Goal: Check status: Check status

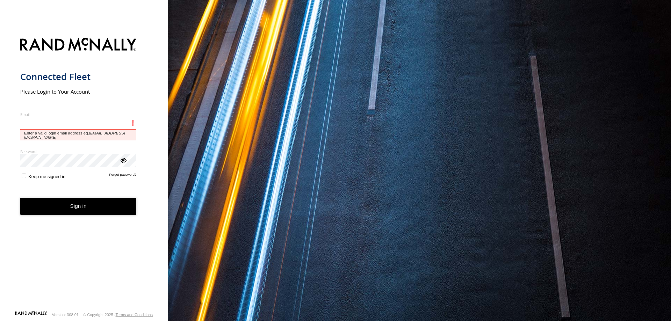
type input "**********"
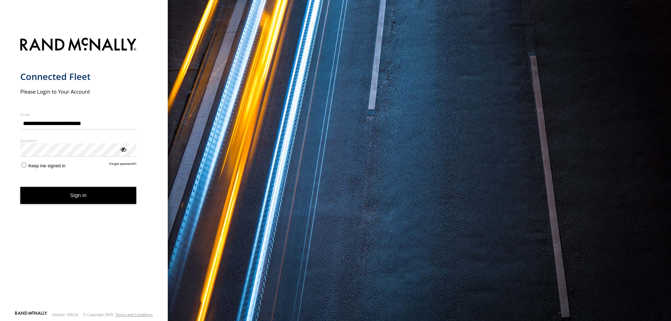
click at [72, 199] on button "Sign in" at bounding box center [78, 195] width 116 height 17
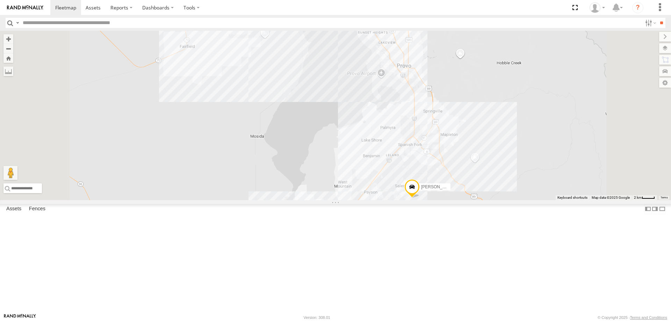
click at [478, 189] on span "[PERSON_NAME] -2017 F150" at bounding box center [449, 186] width 57 height 5
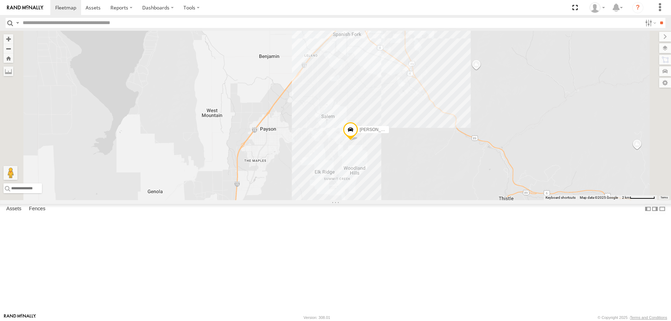
click at [438, 198] on div "RUBEN 2017 E350 GT1 MITCH- 2022 F150 MAX 2017 F150 JARED -2017 F150 CASEY 2016 …" at bounding box center [335, 116] width 671 height 170
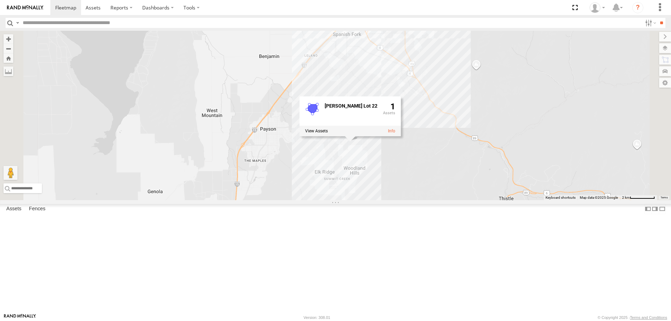
click at [560, 140] on div "RUBEN 2017 E350 GT1 MITCH- 2022 F150 MAX 2017 F150 JARED -2017 F150 CASEY 2016 …" at bounding box center [335, 116] width 671 height 170
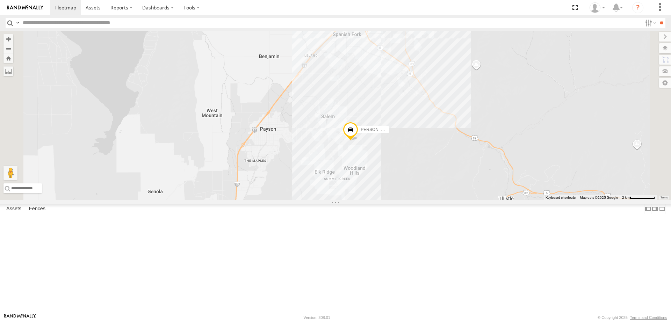
click at [417, 132] on span "[PERSON_NAME] -2017 F150" at bounding box center [388, 129] width 57 height 5
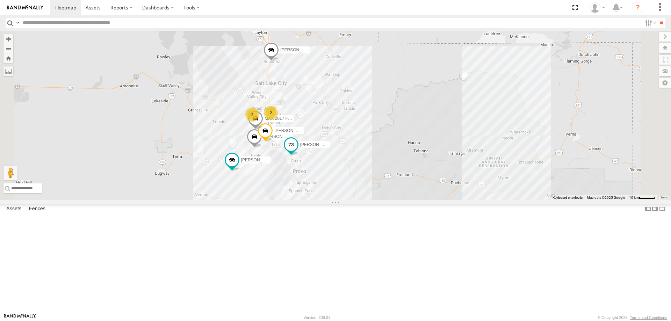
drag, startPoint x: 376, startPoint y: 133, endPoint x: 380, endPoint y: 206, distance: 73.2
click at [298, 151] on span at bounding box center [291, 144] width 13 height 13
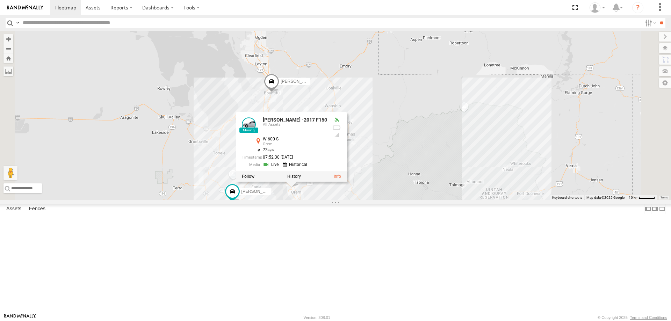
click at [289, 116] on div "2 JORGE 2020 F350 GT2 2 Justin -2023 F150 MITCH- 2022 F150 MAX 2017 F150 JARED …" at bounding box center [335, 116] width 671 height 170
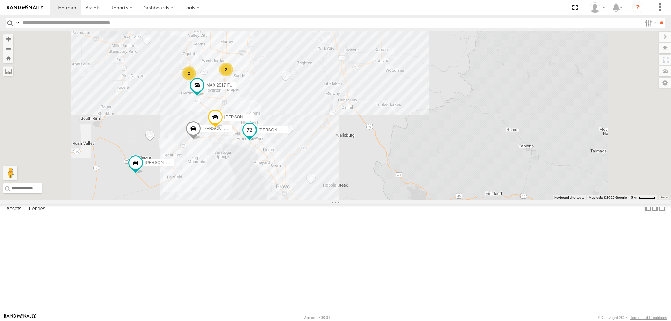
click at [316, 133] on span "[PERSON_NAME] -2017 F150" at bounding box center [287, 130] width 57 height 5
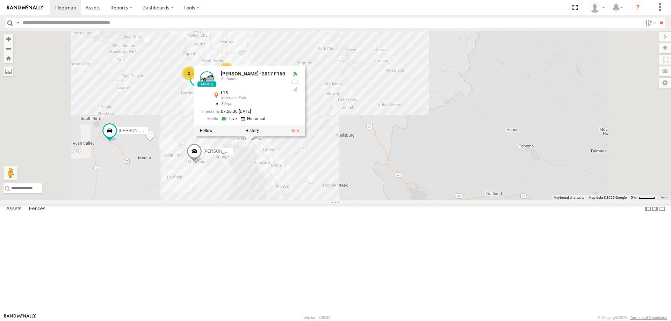
drag, startPoint x: 508, startPoint y: 127, endPoint x: 512, endPoint y: 120, distance: 7.9
click at [512, 121] on div "2 JORGE 2020 F350 GT2 2 Justin -2023 F150 MAX 2017 F150 JARED -2017 F150 CASEY …" at bounding box center [335, 116] width 671 height 170
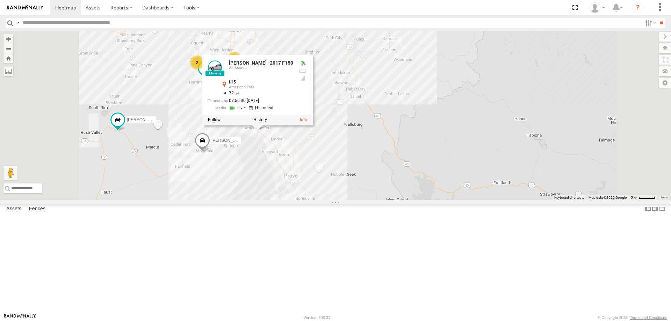
click at [469, 197] on div "2 JORGE 2020 F350 GT2 2 Justin -2023 F150 MAX 2017 F150 JARED -2017 F150 CASEY …" at bounding box center [335, 116] width 671 height 170
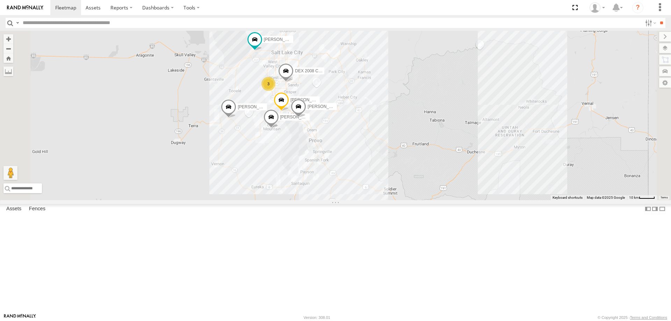
drag, startPoint x: 359, startPoint y: 72, endPoint x: 337, endPoint y: 123, distance: 55.7
click at [337, 123] on div "JORGE 2020 F350 GT2 Justin -2023 F150 JARED -2017 F150 CASEY 2016 Chevy 3500 DE…" at bounding box center [335, 116] width 671 height 170
